Goal: Information Seeking & Learning: Learn about a topic

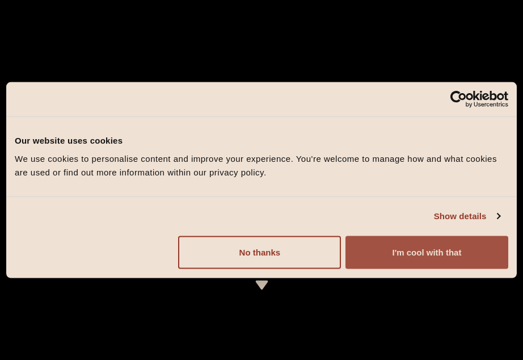
click at [417, 259] on button "I'm cool with that" at bounding box center [426, 251] width 163 height 33
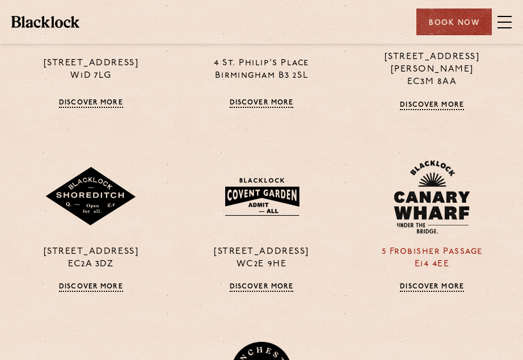
scroll to position [907, 0]
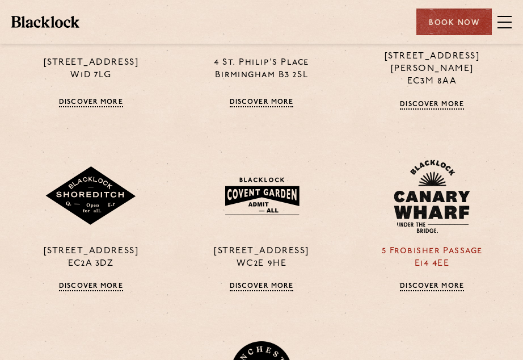
click at [426, 282] on link "Discover More" at bounding box center [432, 286] width 64 height 9
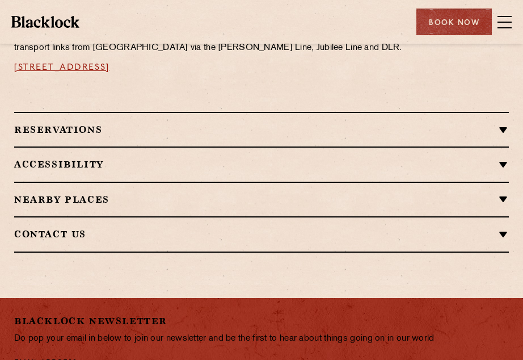
scroll to position [850, 0]
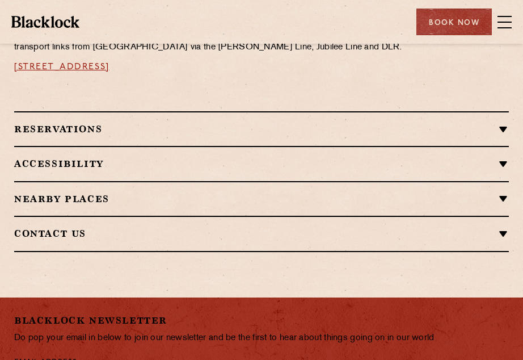
click at [508, 27] on span at bounding box center [504, 27] width 14 height 1
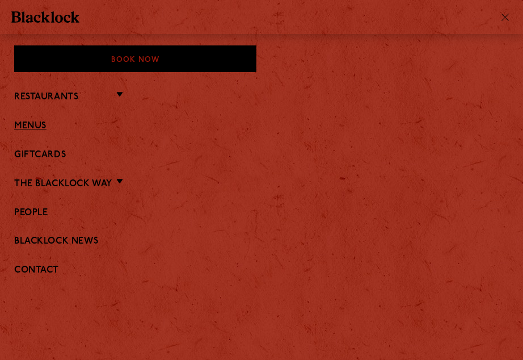
click at [41, 126] on link "Menus" at bounding box center [261, 126] width 495 height 11
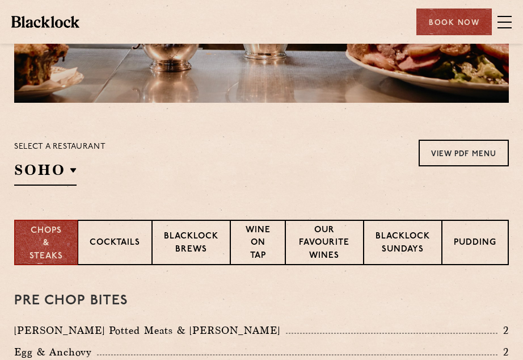
scroll to position [170, 0]
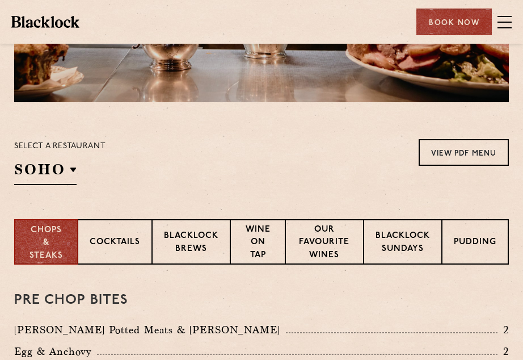
click at [78, 172] on div "Select a restaurant [GEOGRAPHIC_DATA] [GEOGRAPHIC_DATA] [GEOGRAPHIC_DATA] [GEOG…" at bounding box center [59, 162] width 91 height 46
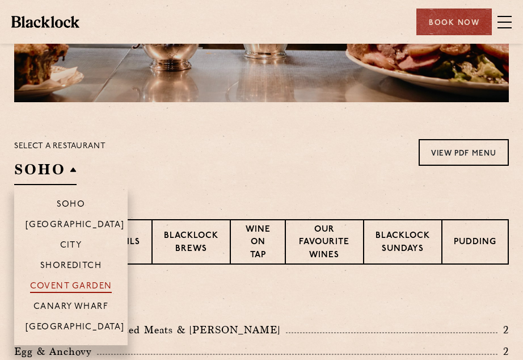
click at [72, 285] on p "Covent Garden" at bounding box center [71, 286] width 82 height 11
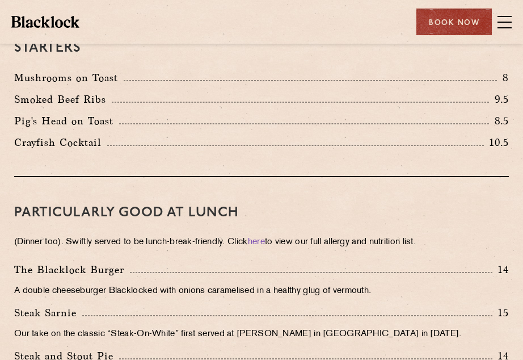
scroll to position [564, 0]
drag, startPoint x: 497, startPoint y: 271, endPoint x: 509, endPoint y: 267, distance: 12.4
click at [509, 267] on div "The [PERSON_NAME] Burger 14 A double cheeseburger Blacklocked with onions caram…" at bounding box center [262, 283] width 512 height 43
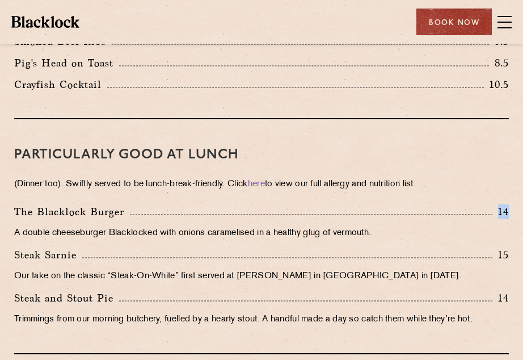
scroll to position [622, 0]
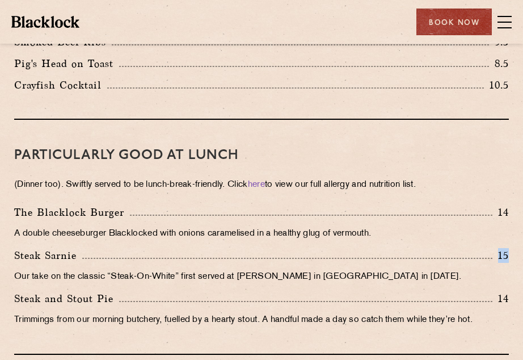
drag, startPoint x: 496, startPoint y: 254, endPoint x: 513, endPoint y: 254, distance: 17.0
click at [513, 254] on div "Steak Sarnie 15 Our take on the classic “Steak-On-White” first served at [PERSO…" at bounding box center [262, 268] width 512 height 43
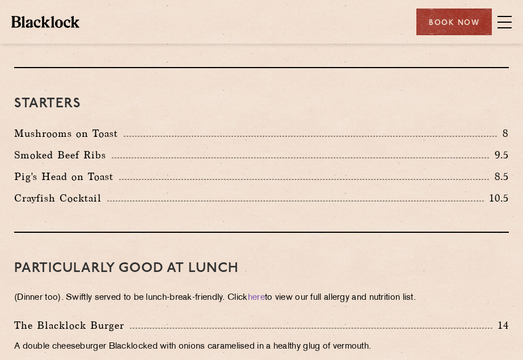
scroll to position [509, 0]
